Goal: Complete application form

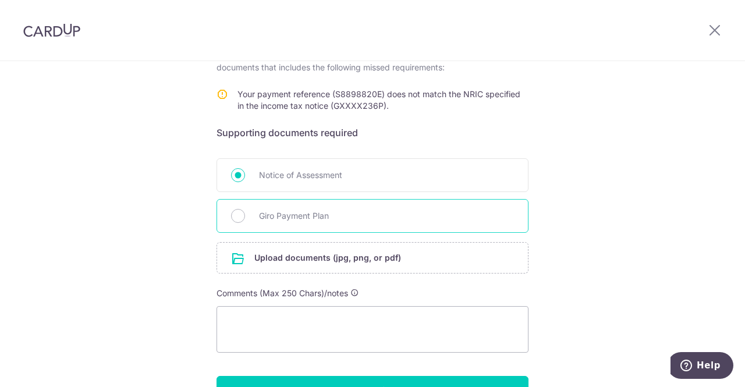
scroll to position [233, 0]
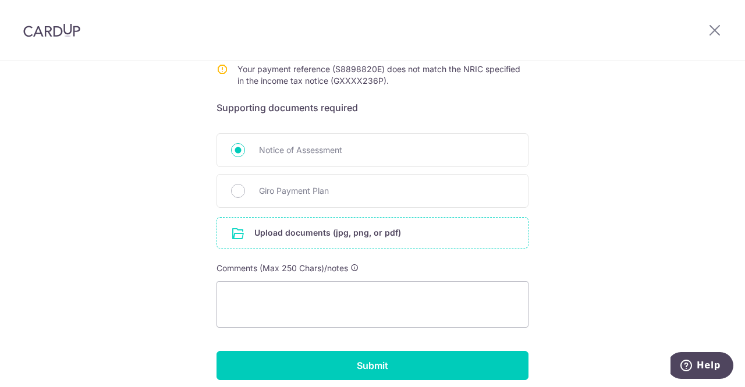
click at [344, 236] on input "file" at bounding box center [372, 233] width 311 height 30
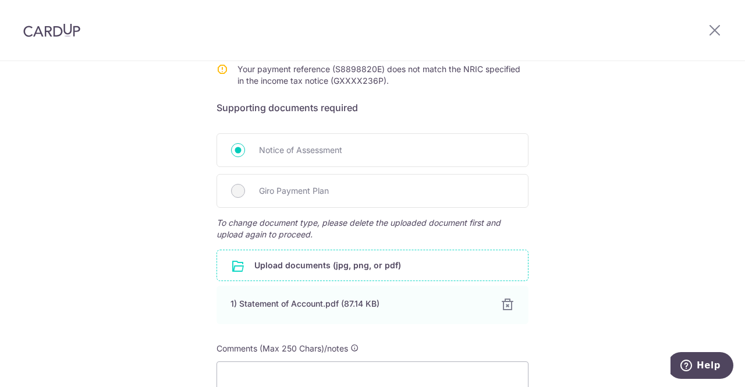
click at [320, 261] on input "file" at bounding box center [372, 265] width 311 height 30
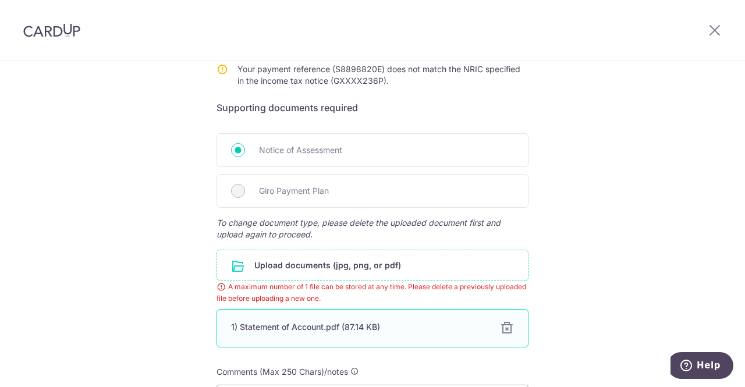
click at [505, 326] on div at bounding box center [507, 328] width 14 height 14
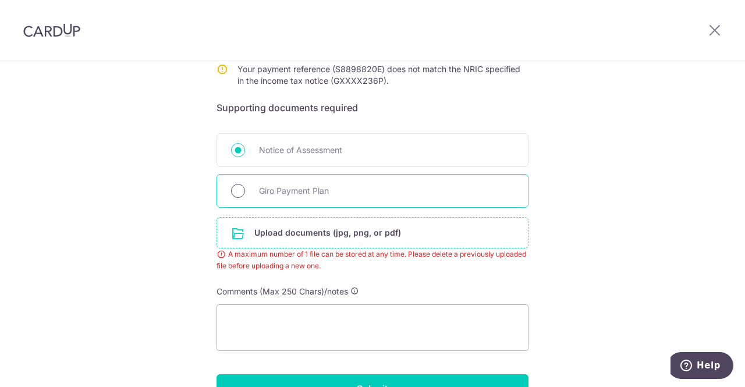
click at [236, 190] on input "Giro Payment Plan" at bounding box center [238, 191] width 14 height 14
radio input "true"
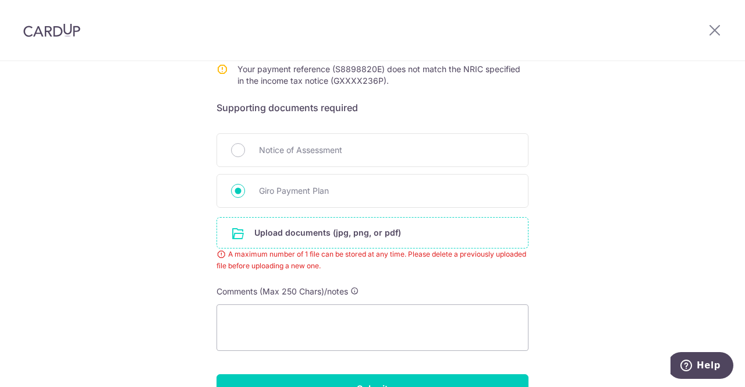
click at [313, 225] on input "file" at bounding box center [372, 233] width 311 height 30
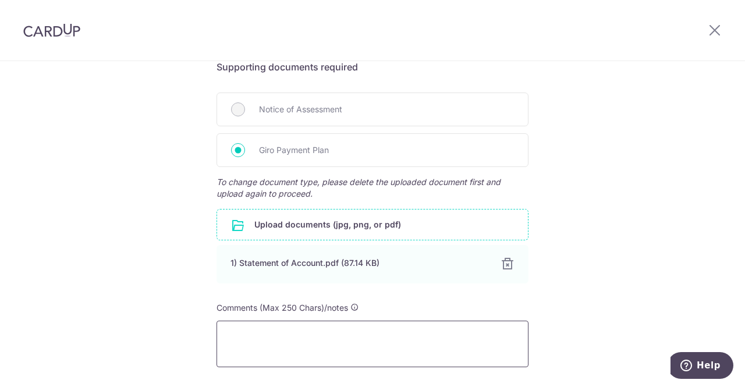
scroll to position [291, 0]
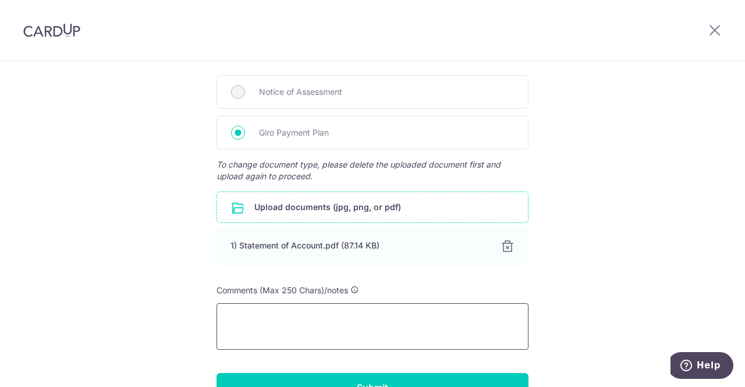
click at [305, 323] on textarea at bounding box center [373, 326] width 312 height 47
paste textarea "My 2025 Income Tax Assessment was issued under my old FIN G0547236P, and I subs…"
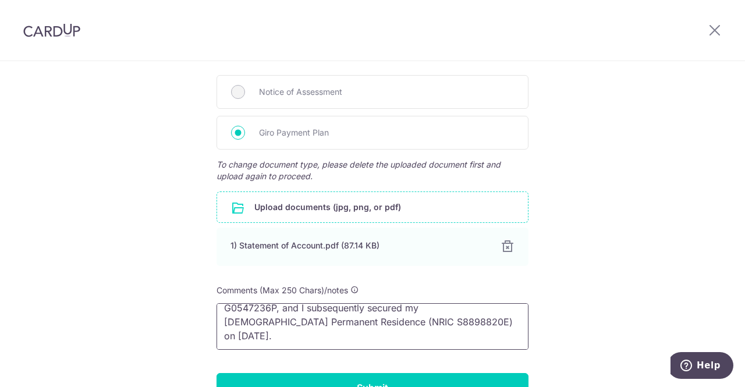
scroll to position [10, 0]
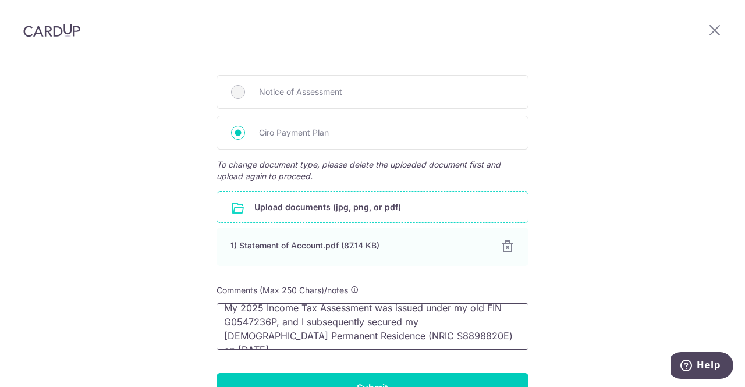
paste textarea "I have attached my latest Statement of Account under my new NRIC"
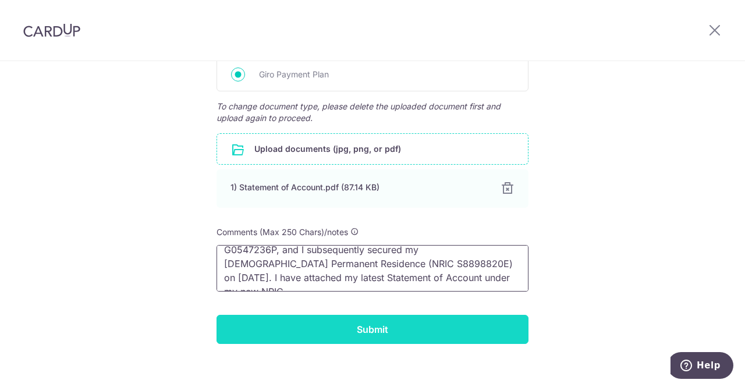
type textarea "My 2025 Income Tax Assessment was issued under my old FIN G0547236P, and I subs…"
click at [390, 332] on input "Submit" at bounding box center [373, 329] width 312 height 29
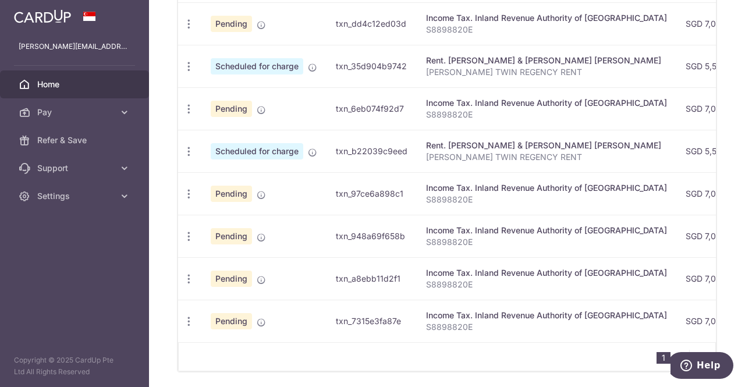
scroll to position [551, 0]
